Goal: Information Seeking & Learning: Find specific fact

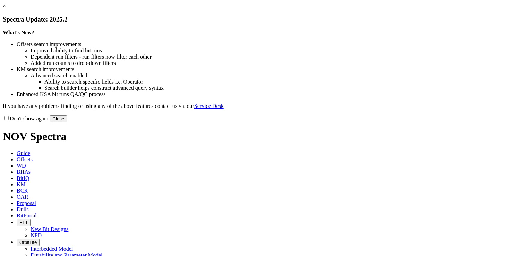
click at [6, 9] on link "×" at bounding box center [4, 6] width 3 height 6
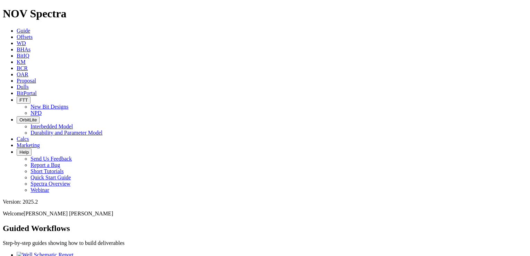
click at [29, 84] on span "Dulls" at bounding box center [23, 87] width 12 height 6
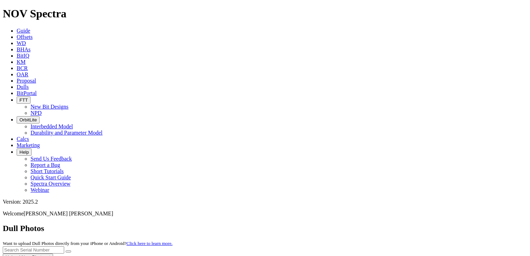
click at [64, 246] on input "text" at bounding box center [33, 249] width 61 height 7
click at [66, 251] on button "submit" at bounding box center [69, 252] width 6 height 2
type input "A320966"
click at [68, 252] on icon "submit" at bounding box center [68, 252] width 0 height 0
click at [29, 84] on span "Dulls" at bounding box center [23, 87] width 12 height 6
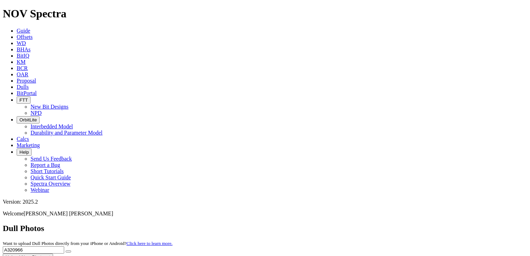
click at [17, 84] on icon at bounding box center [17, 87] width 0 height 6
click at [64, 246] on input "A320966" at bounding box center [33, 249] width 61 height 7
drag, startPoint x: 386, startPoint y: 28, endPoint x: 366, endPoint y: 30, distance: 19.5
click at [64, 246] on input "A320966" at bounding box center [33, 249] width 61 height 7
click at [17, 78] on icon at bounding box center [17, 81] width 0 height 6
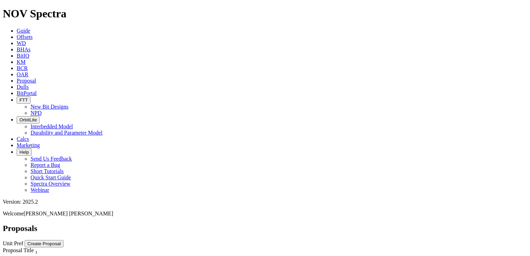
click at [17, 84] on icon at bounding box center [17, 87] width 0 height 6
click at [64, 246] on input "text" at bounding box center [33, 249] width 61 height 7
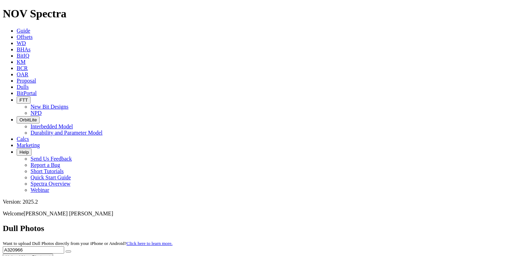
click at [68, 252] on icon "submit" at bounding box center [68, 252] width 0 height 0
click at [64, 246] on input "A320966" at bounding box center [33, 249] width 61 height 7
drag, startPoint x: 387, startPoint y: 28, endPoint x: 363, endPoint y: 33, distance: 24.6
click at [64, 246] on input "A320986" at bounding box center [33, 249] width 61 height 7
type input "A320986"
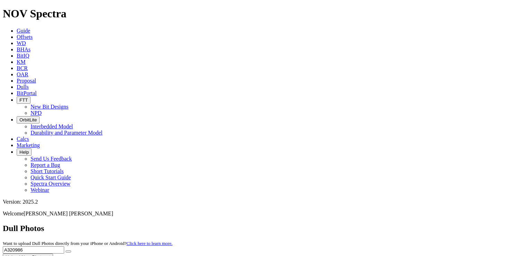
drag, startPoint x: 386, startPoint y: 31, endPoint x: 358, endPoint y: 33, distance: 27.4
click at [358, 224] on div "Dull Photos Want to upload Dull Photos directly from your iPhone or Android? Cl…" at bounding box center [265, 242] width 525 height 37
click at [17, 78] on icon at bounding box center [17, 81] width 0 height 6
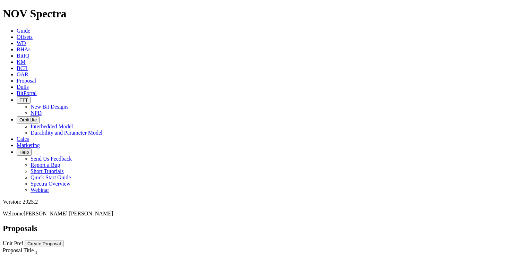
click at [29, 84] on link "Dulls" at bounding box center [23, 87] width 12 height 6
click at [64, 246] on input "text" at bounding box center [33, 249] width 61 height 7
paste input "A320986"
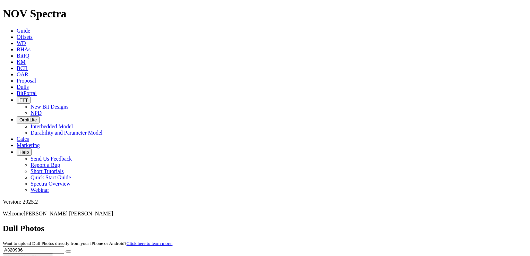
type input "A320986"
click at [68, 252] on icon "submit" at bounding box center [68, 252] width 0 height 0
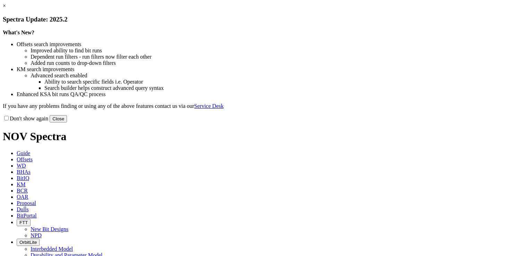
click at [6, 9] on link "×" at bounding box center [4, 6] width 3 height 6
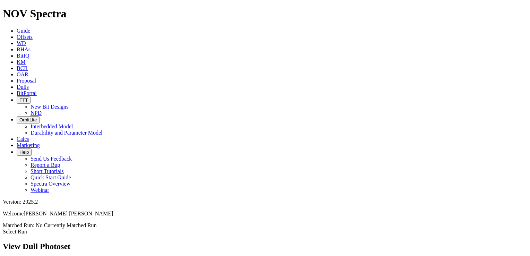
scroll to position [1316, 0]
